Goal: Task Accomplishment & Management: Manage account settings

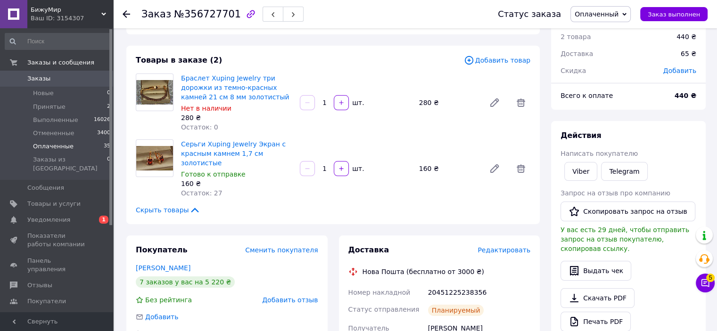
scroll to position [35, 0]
click at [58, 150] on span "Оплаченные" at bounding box center [53, 146] width 41 height 8
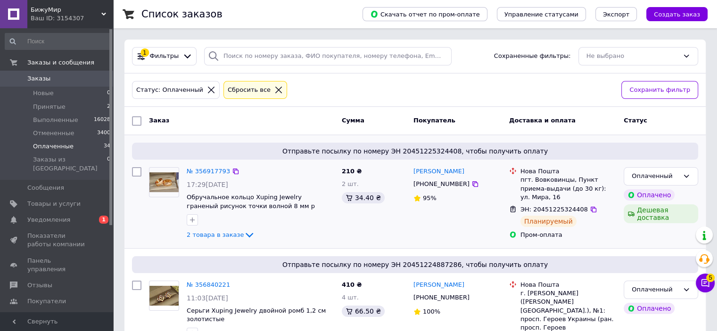
click at [218, 175] on div "№ 356917793" at bounding box center [208, 171] width 45 height 11
click at [217, 173] on link "№ 356917793" at bounding box center [208, 171] width 43 height 7
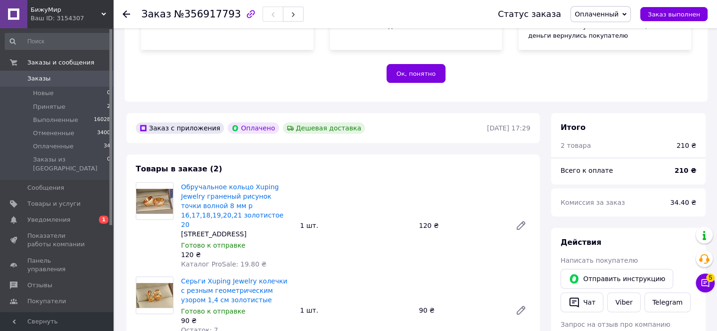
scroll to position [283, 0]
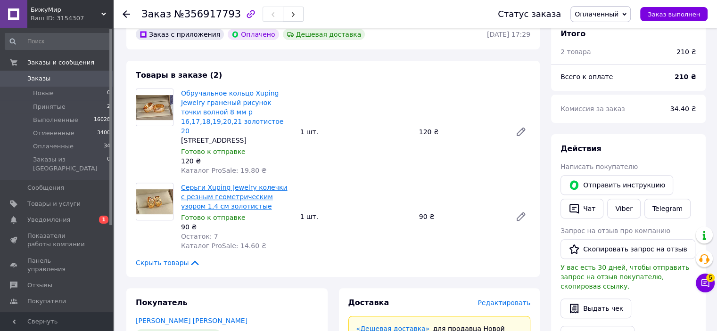
click at [207, 184] on link "Серьги Xuping Jewelry колечки с резным геометрическим узором 1,4 см золотистые" at bounding box center [234, 197] width 106 height 26
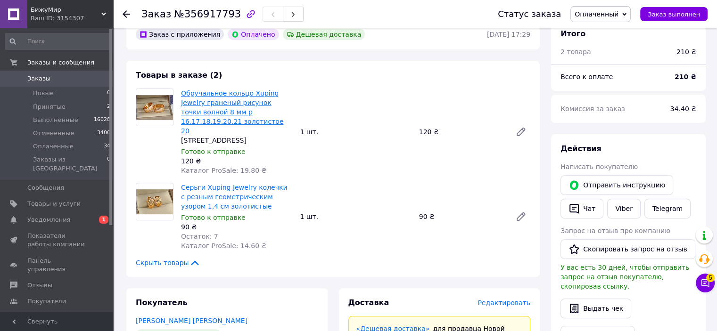
click at [192, 98] on link "Обручальное кольцо Xuping Jewelry граненый рисунок точки волной 8 мм р 16,17,18…" at bounding box center [232, 112] width 102 height 45
